Goal: Navigation & Orientation: Find specific page/section

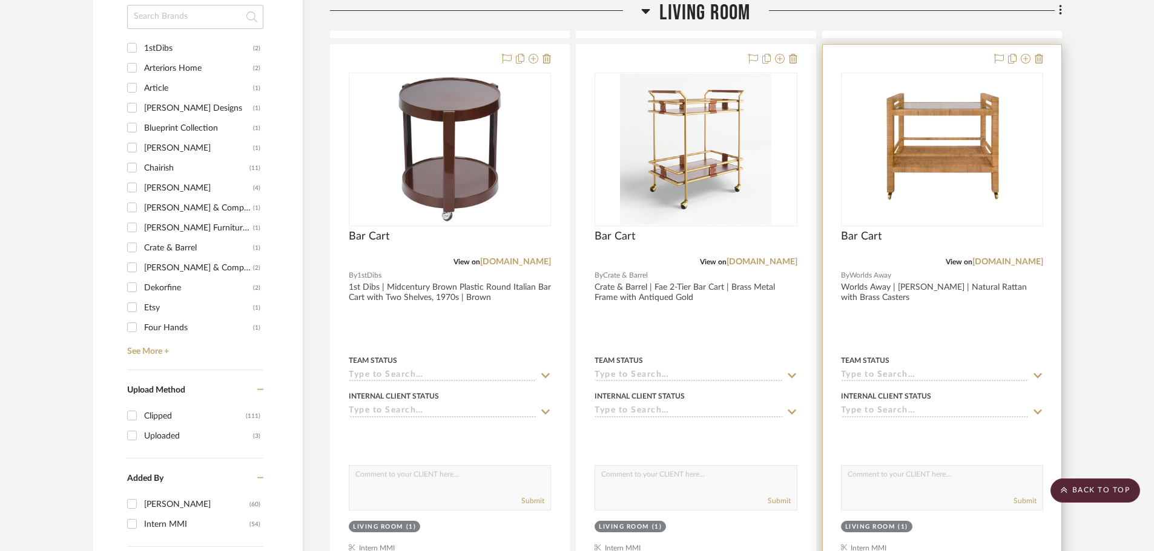
scroll to position [847, 0]
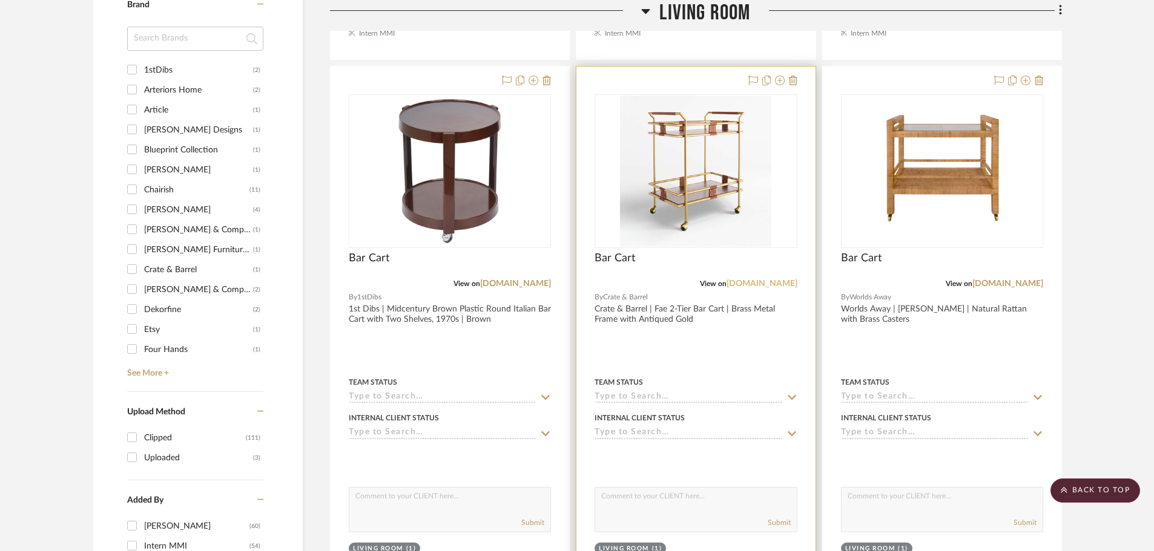
click at [767, 284] on link "crateandbarrel.com" at bounding box center [761, 284] width 71 height 8
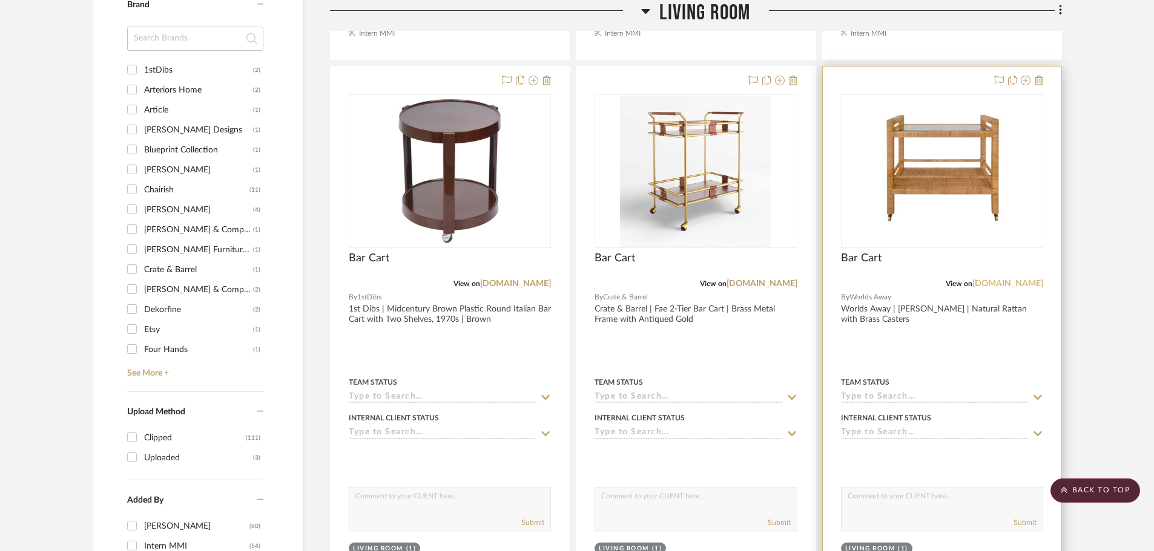
click at [1003, 283] on link "worlds-away.com" at bounding box center [1007, 284] width 71 height 8
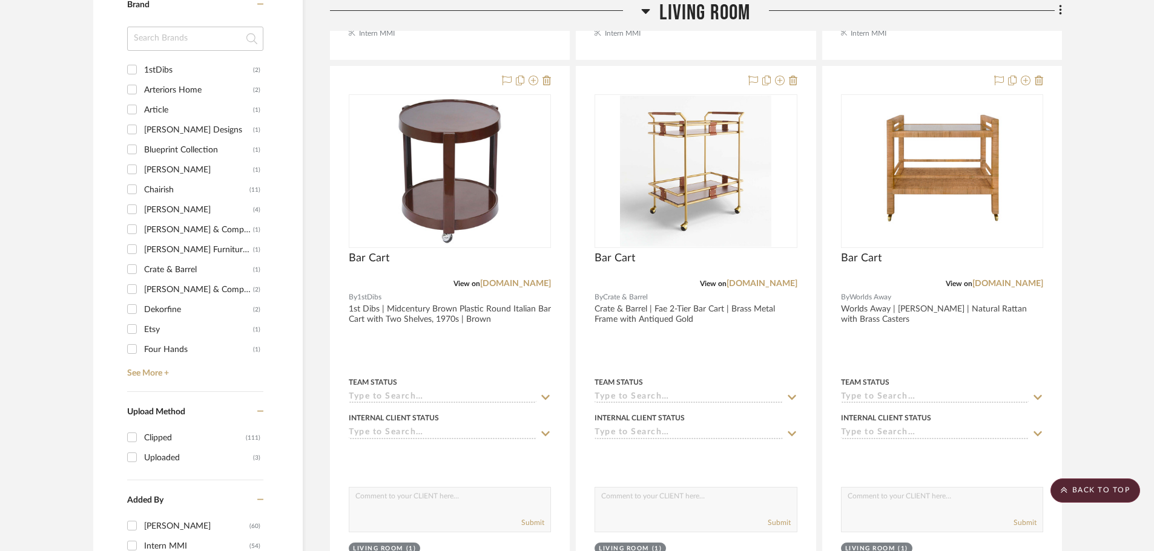
scroll to position [1331, 0]
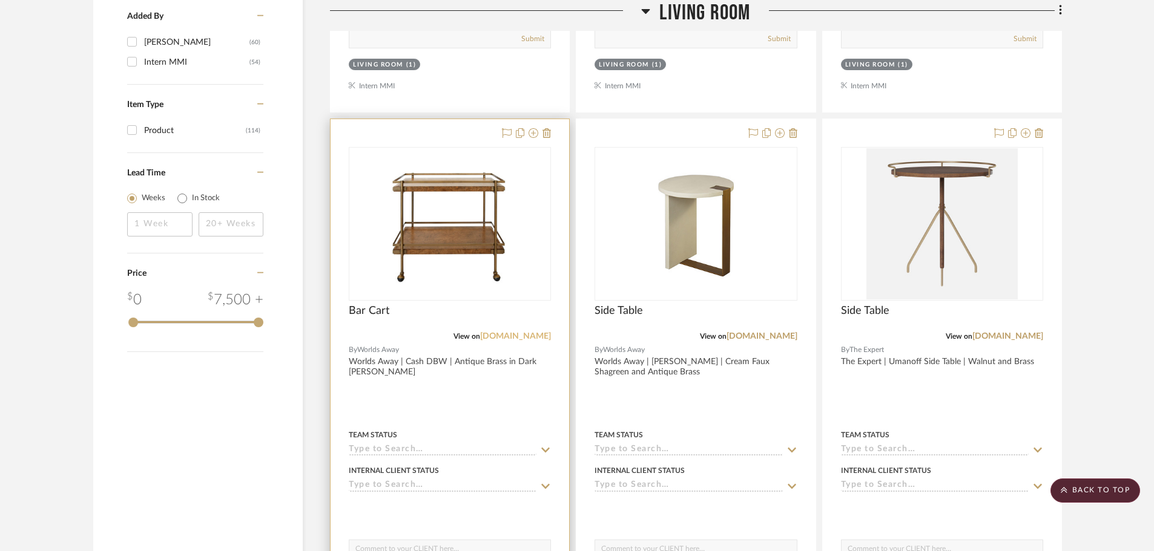
click at [520, 337] on link "worlds-away.com" at bounding box center [515, 336] width 71 height 8
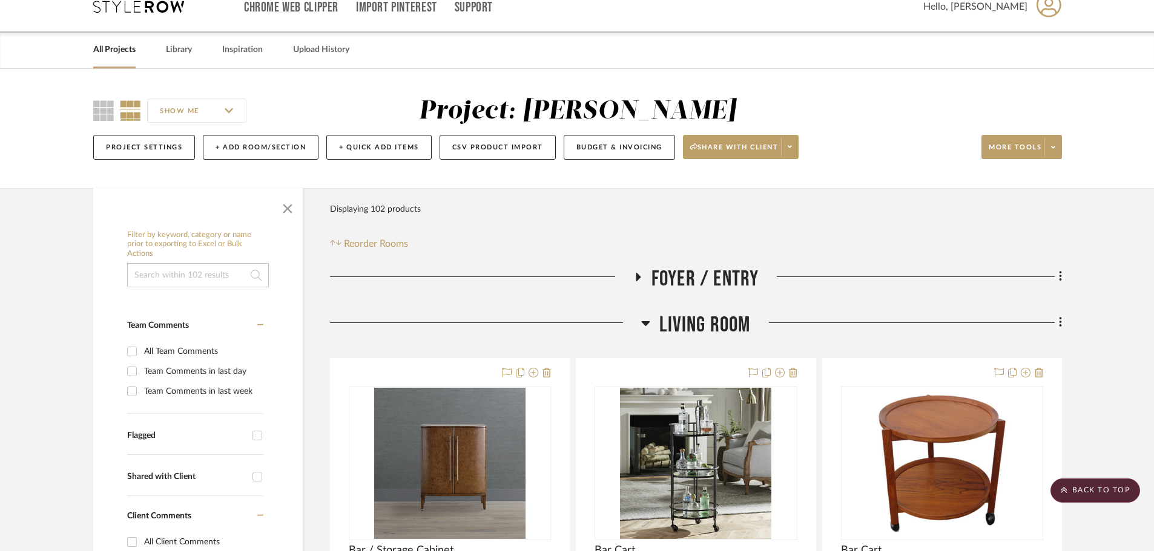
scroll to position [0, 0]
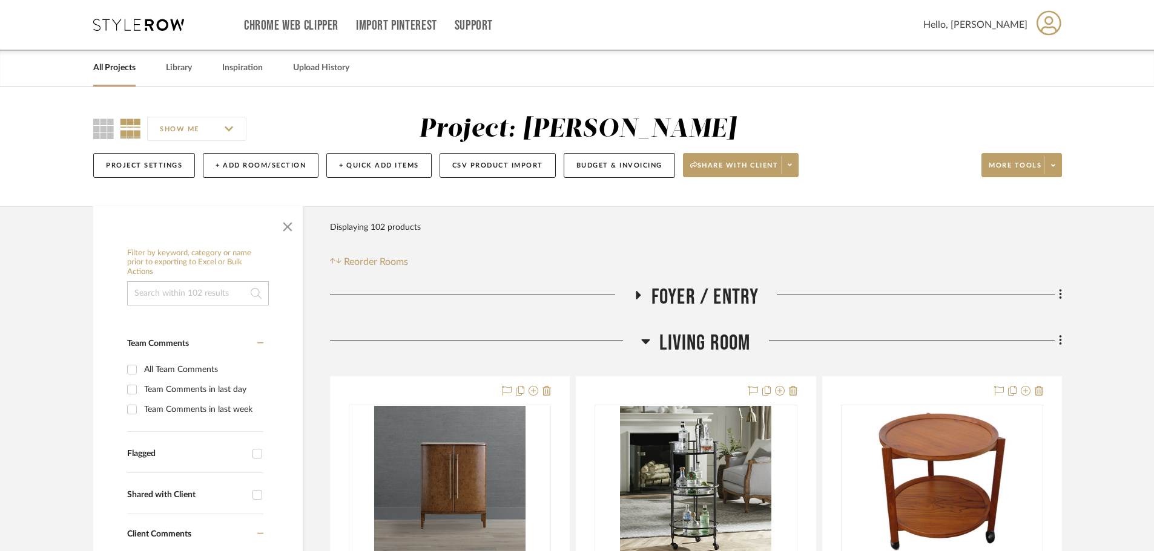
click at [123, 70] on link "All Projects" at bounding box center [114, 68] width 42 height 16
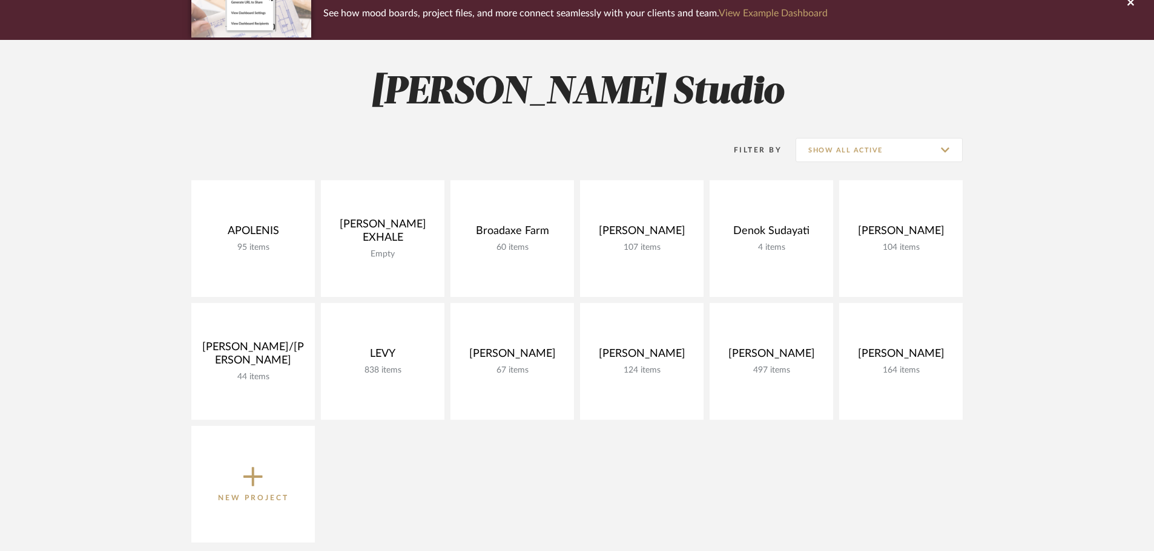
scroll to position [121, 0]
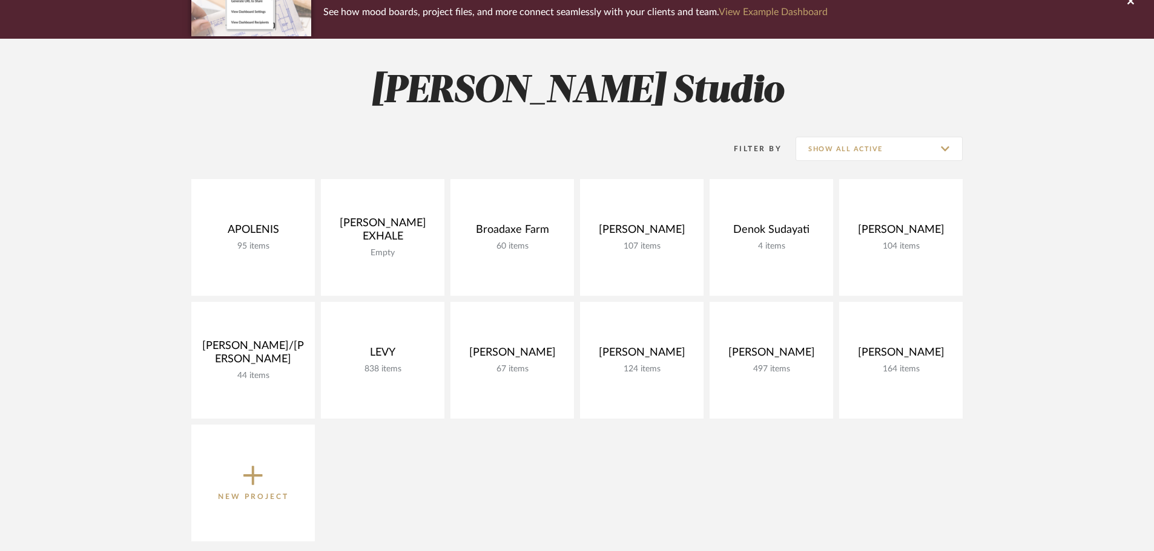
click at [1103, 340] on project-collections "Explore the Client Dashboard in Action! See how mood boards, project files, and…" at bounding box center [577, 421] width 1154 height 911
